Goal: Task Accomplishment & Management: Use online tool/utility

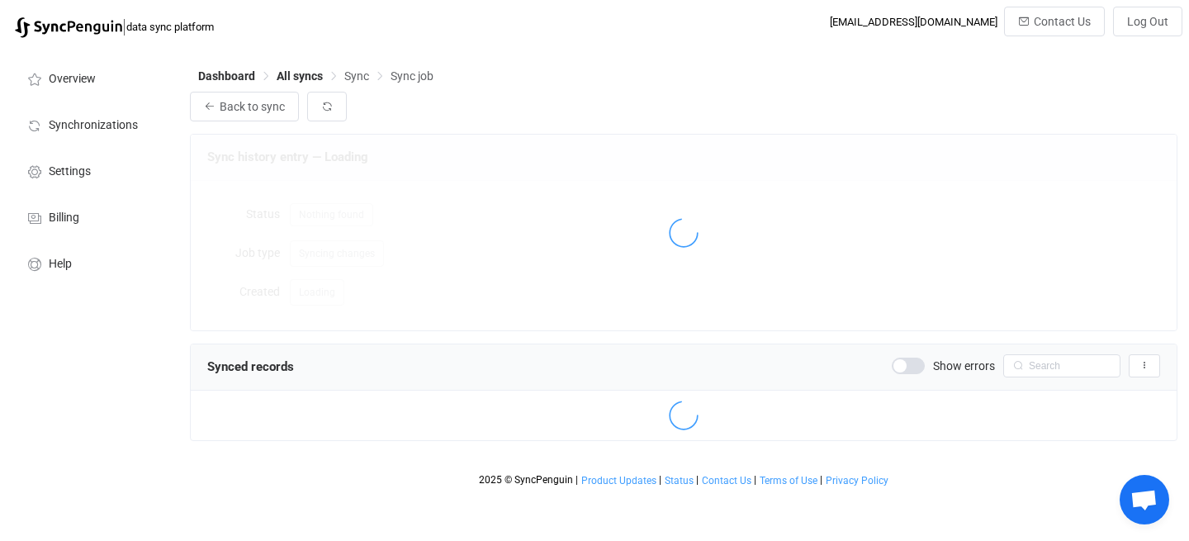
scroll to position [1996, 0]
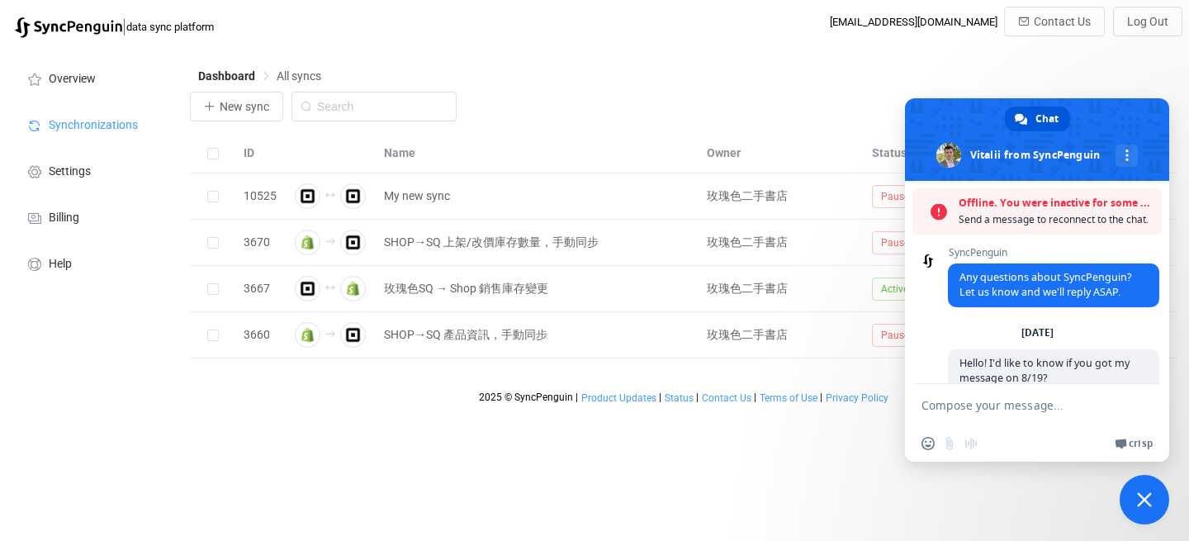
scroll to position [3000, 0]
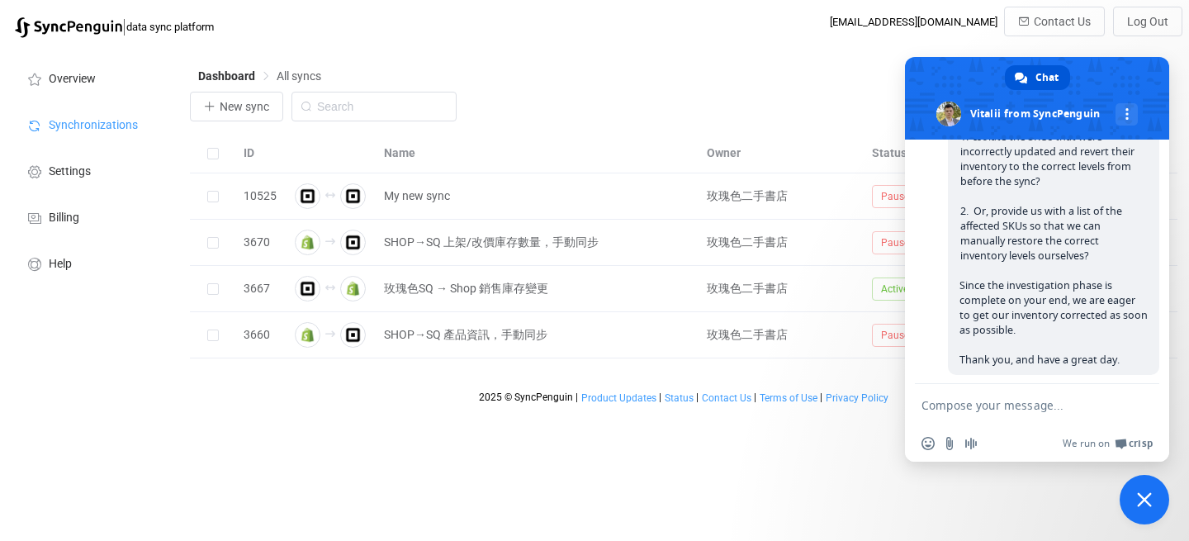
scroll to position [3059, 0]
